Goal: Task Accomplishment & Management: Use online tool/utility

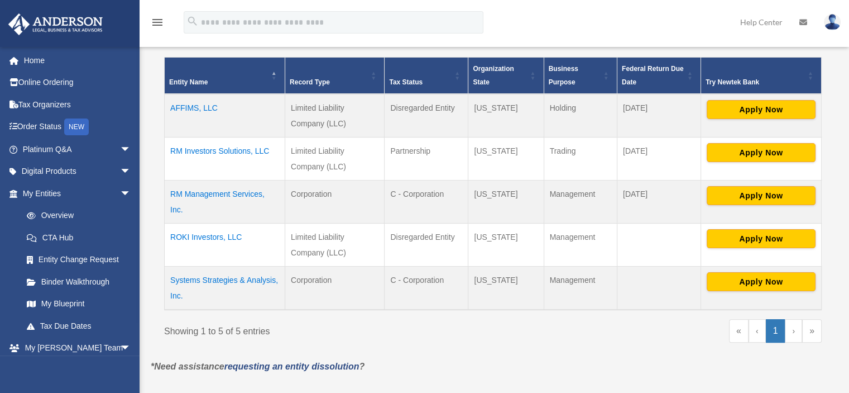
scroll to position [223, 0]
click at [120, 193] on span "arrow_drop_down" at bounding box center [131, 193] width 22 height 23
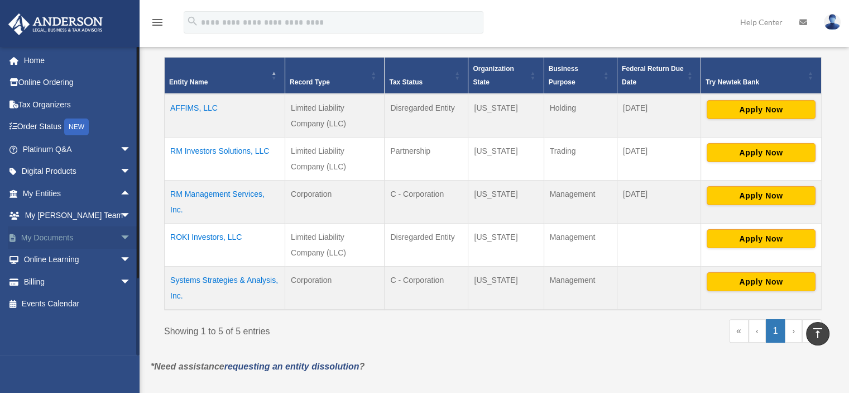
click at [73, 238] on link "My Documents arrow_drop_down" at bounding box center [78, 237] width 140 height 22
click at [120, 235] on span "arrow_drop_down" at bounding box center [131, 237] width 22 height 23
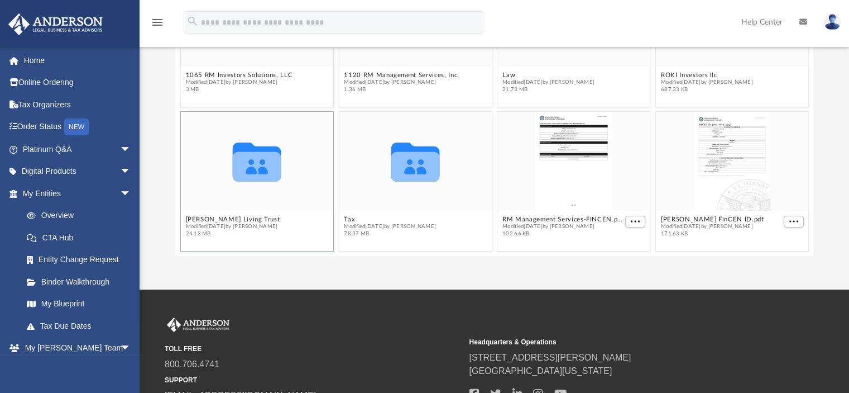
scroll to position [171, 0]
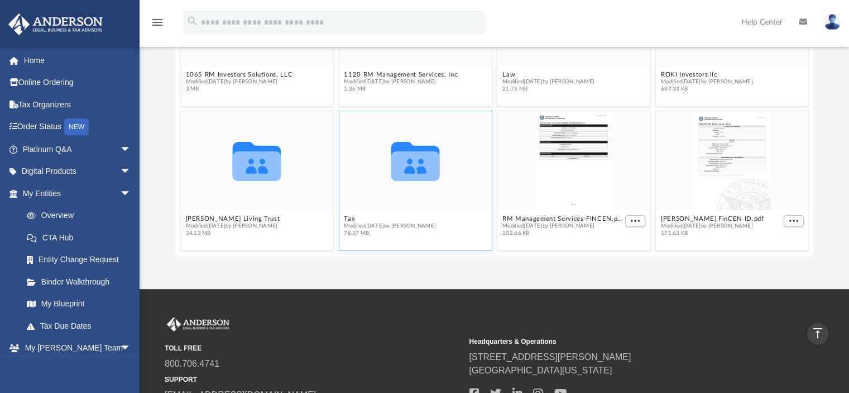
click at [417, 185] on icon "Collaborated Folder" at bounding box center [416, 160] width 92 height 59
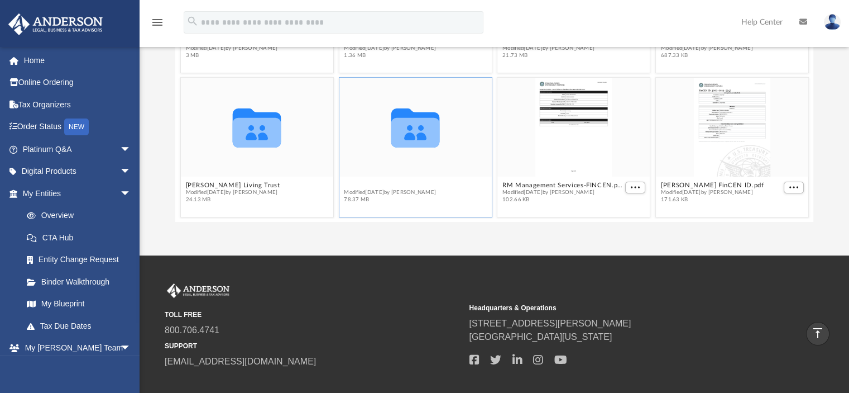
scroll to position [35, 0]
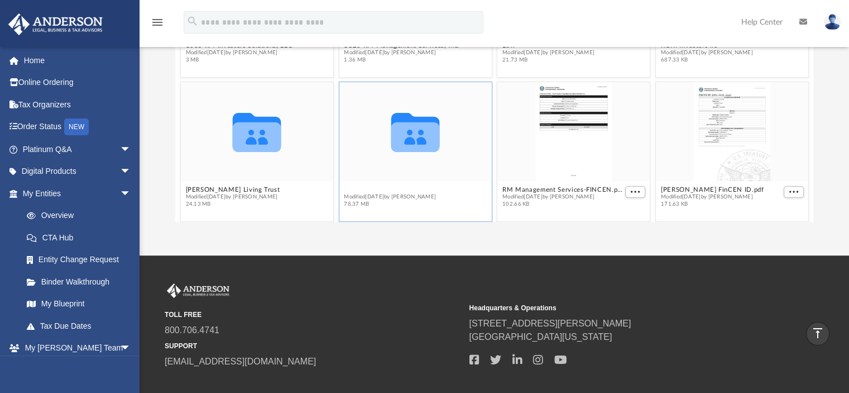
click at [357, 186] on div "Collaborated Folder 1065 RM Investors Solutions, LLC Modified [DATE] by [PERSON…" at bounding box center [494, 94] width 639 height 253
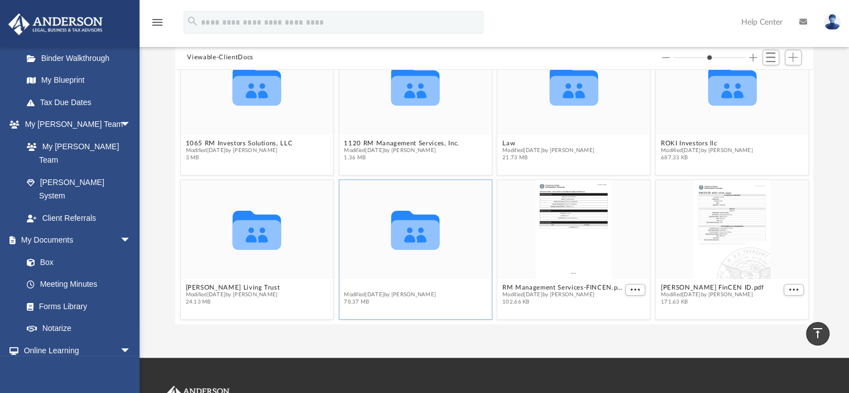
scroll to position [102, 0]
click at [400, 247] on icon "grid" at bounding box center [415, 236] width 49 height 30
click at [346, 287] on button "Tax" at bounding box center [390, 287] width 92 height 7
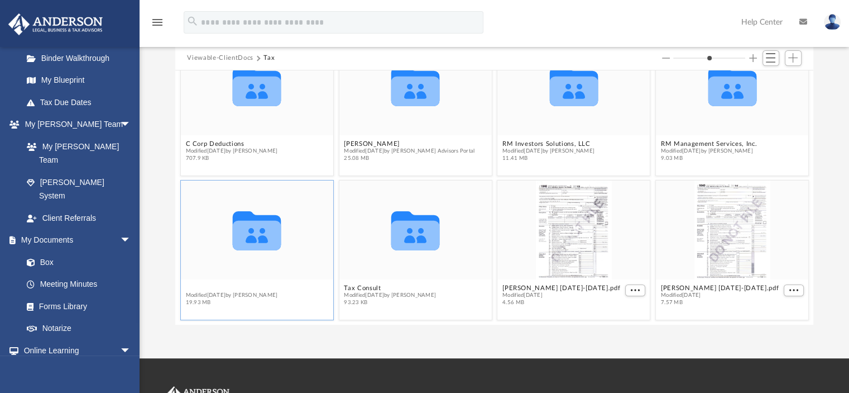
scroll to position [35, 0]
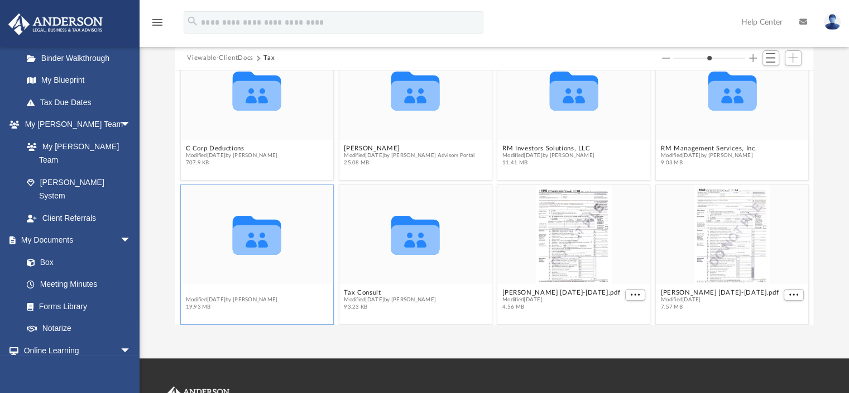
click at [226, 286] on div "Collaborated Folder C Corp Deductions Modified [DATE] by [PERSON_NAME] 707.9 KB…" at bounding box center [494, 196] width 639 height 253
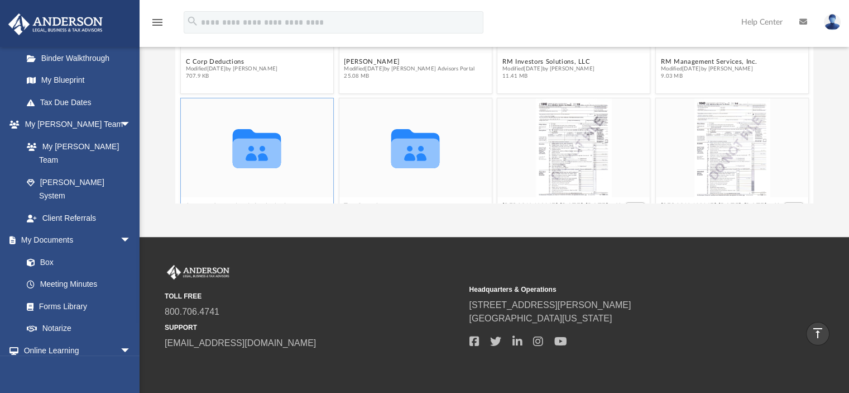
scroll to position [39, 0]
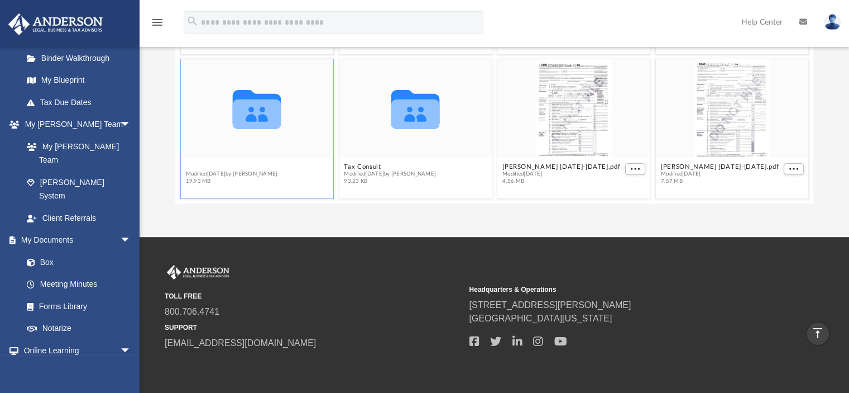
click at [223, 166] on button "Systems Strategies & Analysis, Inc." at bounding box center [239, 166] width 109 height 7
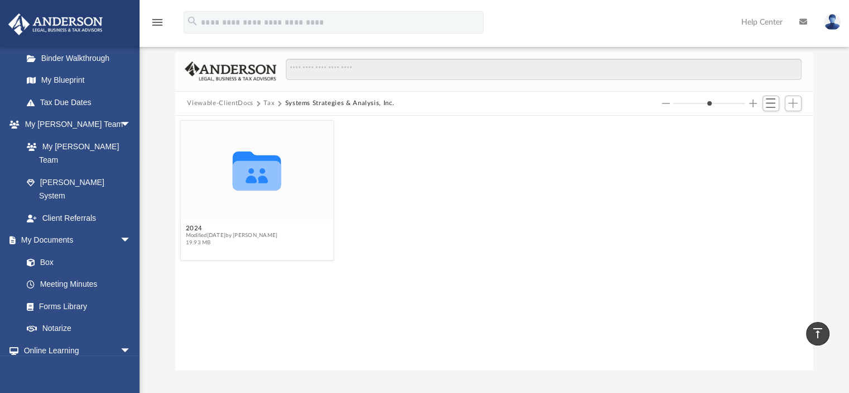
scroll to position [56, 0]
click at [192, 229] on button "2024" at bounding box center [231, 228] width 92 height 7
click at [227, 229] on button "Digital Tax Organizer" at bounding box center [231, 228] width 92 height 7
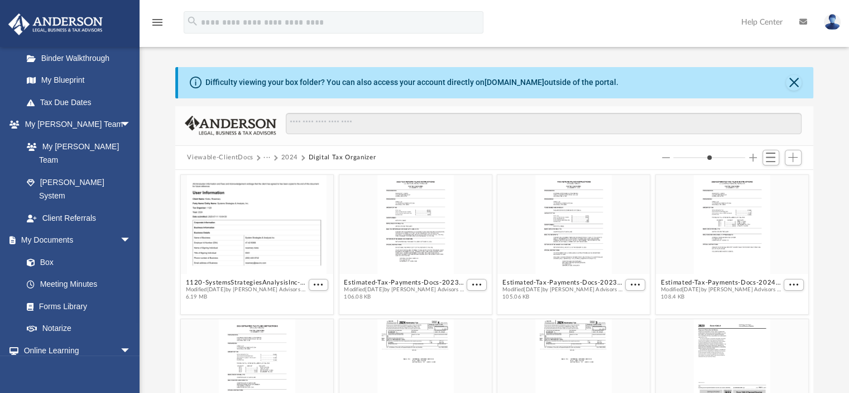
scroll to position [0, 0]
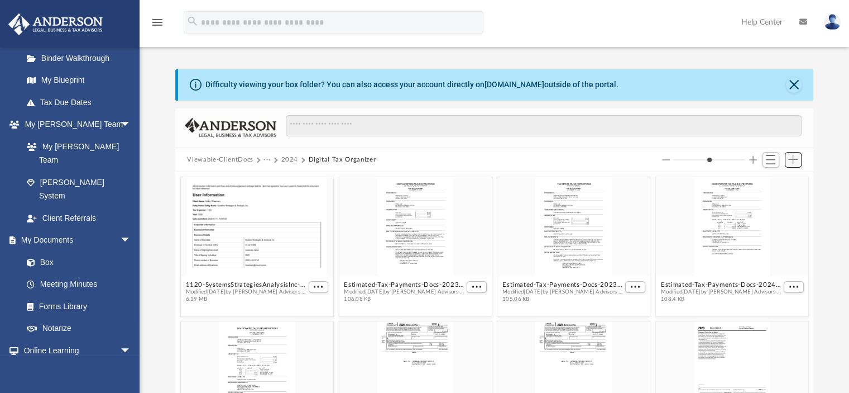
click at [793, 161] on span "Add" at bounding box center [792, 159] width 9 height 9
click at [771, 180] on li "Upload" at bounding box center [777, 182] width 36 height 12
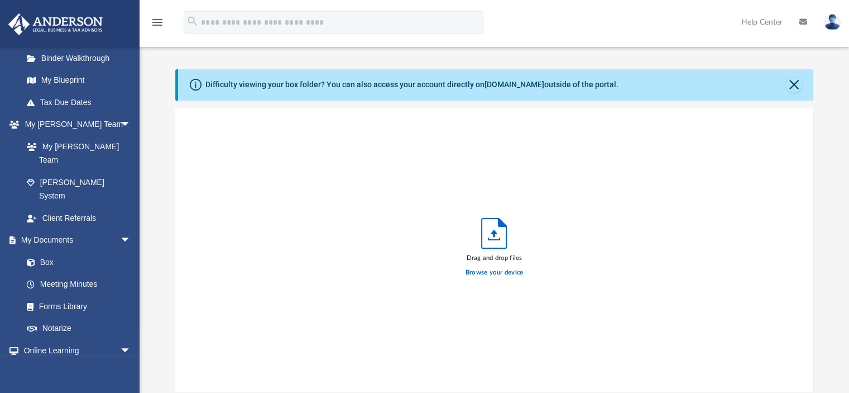
scroll to position [275, 630]
click at [487, 241] on icon "Upload" at bounding box center [494, 233] width 25 height 30
click at [496, 270] on label "Browse your device" at bounding box center [495, 272] width 58 height 10
click at [0, 0] on input "Browse your device" at bounding box center [0, 0] width 0 height 0
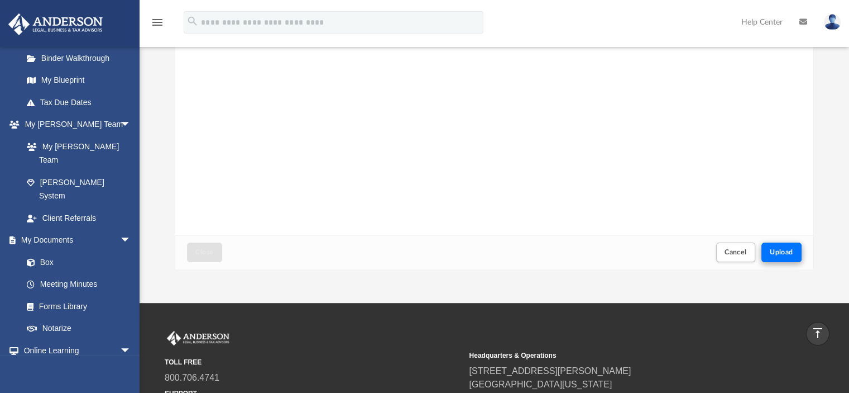
scroll to position [156, 0]
click at [782, 252] on span "Upload" at bounding box center [781, 252] width 23 height 7
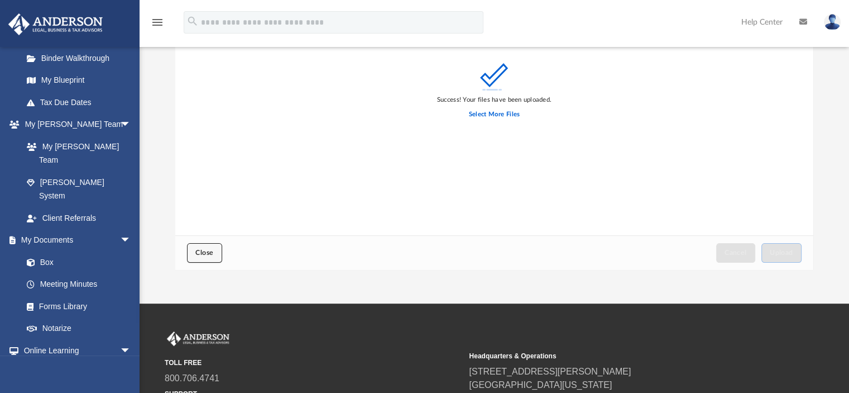
click at [208, 254] on span "Close" at bounding box center [204, 252] width 18 height 7
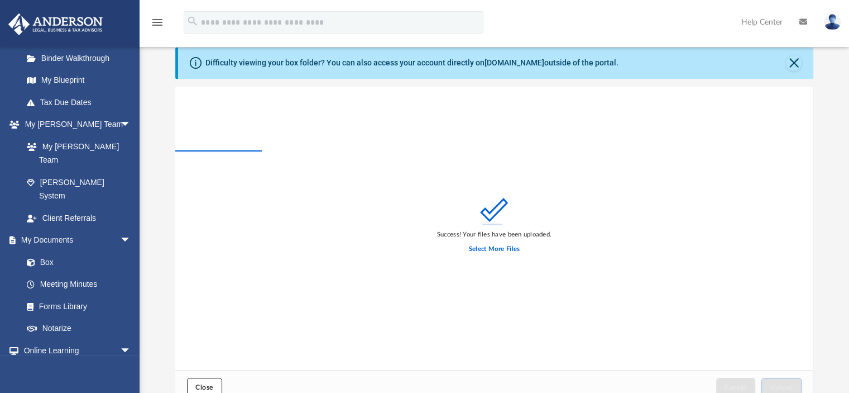
scroll to position [0, 0]
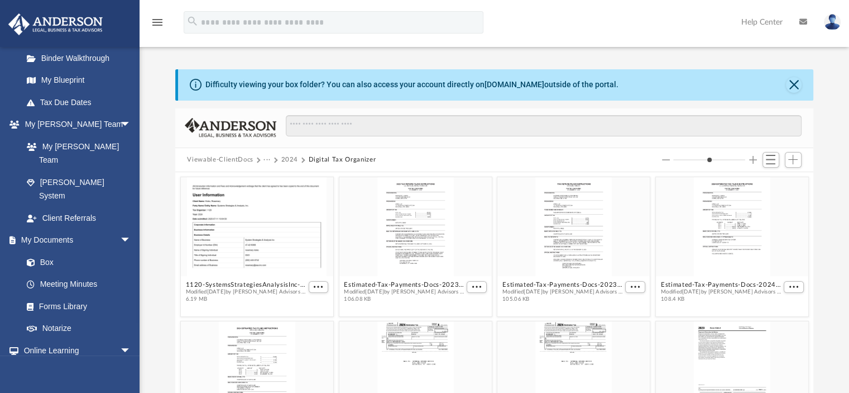
click at [832, 26] on img at bounding box center [832, 22] width 17 height 16
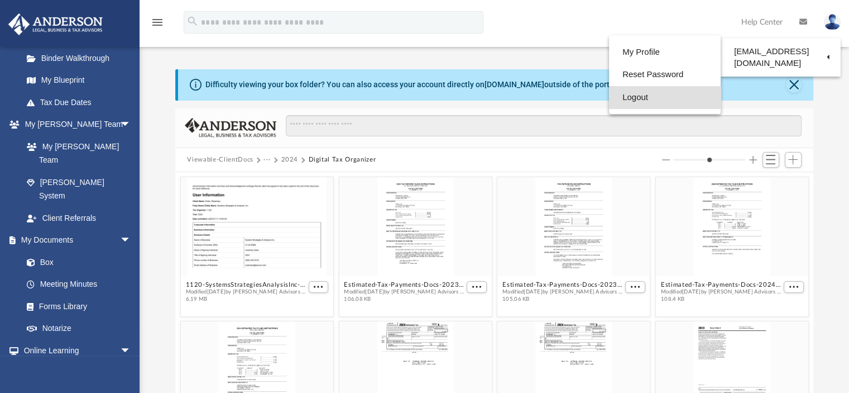
click at [642, 95] on link "Logout" at bounding box center [665, 97] width 112 height 23
